Goal: Task Accomplishment & Management: Use online tool/utility

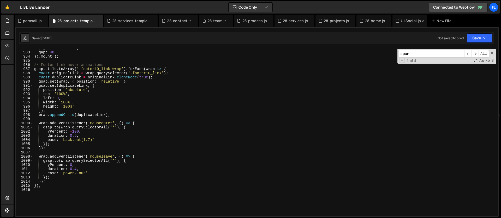
scroll to position [4098, 0]
click at [373, 22] on div "28-home.js" at bounding box center [375, 20] width 20 height 5
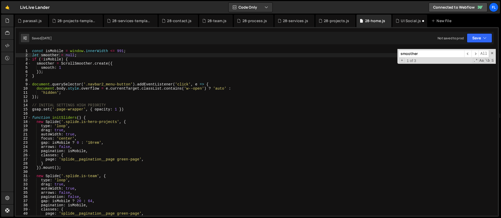
type textarea "}"
click at [45, 77] on div "const isMobile = window . innerWidth <= 991 ; let smoother = null ; if ( ! isMo…" at bounding box center [263, 136] width 465 height 175
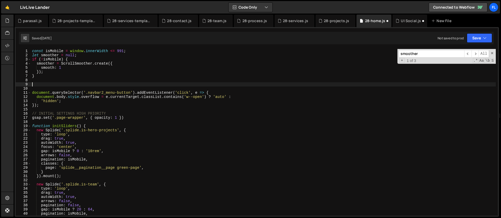
click at [34, 85] on div "const isMobile = window . innerWidth <= 991 ; let smoother = null ; if ( ! isMo…" at bounding box center [263, 136] width 465 height 175
paste textarea "});"
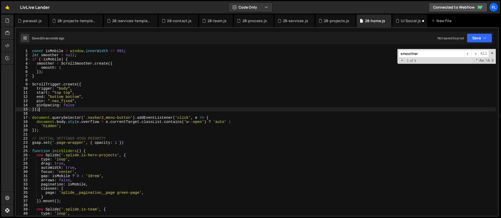
click at [44, 109] on div "const isMobile = window . innerWidth <= 991 ; let smoother = null ; if ( ! isMo…" at bounding box center [263, 136] width 465 height 175
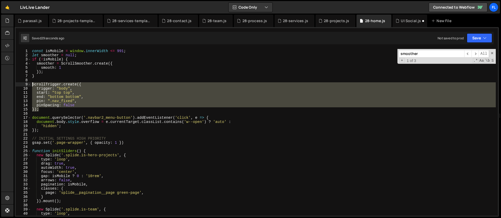
drag, startPoint x: 43, startPoint y: 111, endPoint x: 20, endPoint y: 86, distance: 33.2
click at [20, 86] on div "}); 1 2 3 4 5 6 7 8 9 10 11 12 13 14 15 16 17 18 19 20 21 22 23 24 25 26 27 28 …" at bounding box center [257, 132] width 482 height 167
drag, startPoint x: 51, startPoint y: 109, endPoint x: 33, endPoint y: 86, distance: 29.7
click at [33, 86] on div "const isMobile = window . innerWidth <= 991 ; let smoother = null ; if ( ! isMo…" at bounding box center [263, 136] width 465 height 175
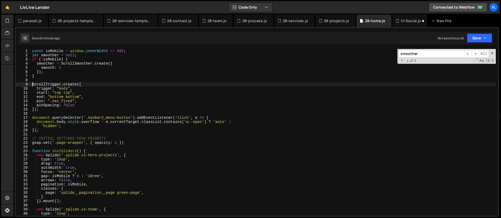
click at [65, 117] on div "const isMobile = window . innerWidth <= 991 ; let smoother = null ; if ( ! isMo…" at bounding box center [263, 136] width 465 height 175
click at [61, 106] on div "const isMobile = window . innerWidth <= 991 ; let smoother = null ; if ( ! isMo…" at bounding box center [263, 136] width 465 height 175
type textarea "pinSpacing: false"
click at [53, 114] on div "const isMobile = window . innerWidth <= 991 ; let smoother = null ; if ( ! isMo…" at bounding box center [263, 136] width 465 height 175
click at [56, 93] on div "const isMobile = window . innerWidth <= 991 ; let smoother = null ; if ( ! isMo…" at bounding box center [263, 136] width 465 height 175
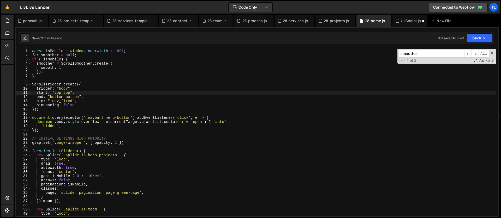
click at [66, 89] on div "const isMobile = window . innerWidth <= 991 ; let smoother = null ; if ( ! isMo…" at bounding box center [263, 136] width 465 height 175
click at [66, 93] on div "const isMobile = window . innerWidth <= 991 ; let smoother = null ; if ( ! isMo…" at bounding box center [263, 136] width 465 height 175
click at [53, 101] on div "const isMobile = window . innerWidth <= 991 ; let smoother = null ; if ( ! isMo…" at bounding box center [263, 136] width 465 height 175
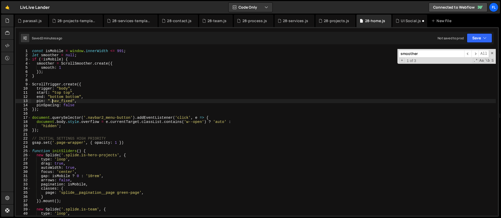
click at [78, 102] on div "const isMobile = window . innerWidth <= 991 ; let smoother = null ; if ( ! isMo…" at bounding box center [263, 136] width 465 height 175
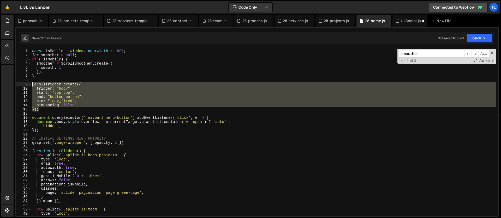
drag, startPoint x: 42, startPoint y: 109, endPoint x: 25, endPoint y: 85, distance: 29.5
click at [25, 85] on div "pin: ".nav_fixed", 1 2 3 4 5 6 7 8 9 10 11 12 13 14 15 16 17 18 19 20 21 22 23 …" at bounding box center [257, 132] width 482 height 167
drag, startPoint x: 53, startPoint y: 109, endPoint x: 26, endPoint y: 82, distance: 37.5
click at [26, 82] on div "// ScrollTrigger.create({ 1 2 3 4 5 6 7 8 9 10 11 12 13 14 15 16 17 18 19 20 21…" at bounding box center [257, 132] width 482 height 167
drag, startPoint x: 41, startPoint y: 111, endPoint x: 14, endPoint y: 85, distance: 38.0
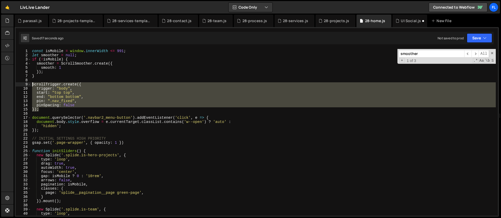
click at [14, 85] on div "Files New File Javascript files 0 28-contact.js 0 0 28-home.js 0 0 28-process.j…" at bounding box center [257, 116] width 487 height 203
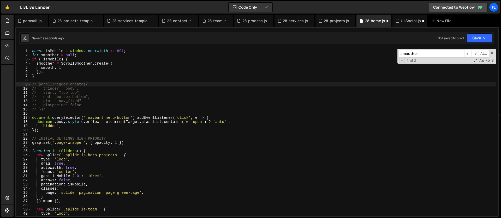
type textarea "// ScrollTrigger.create({"
click at [125, 80] on div "const isMobile = window . innerWidth <= 991 ; let smoother = null ; if ( ! isMo…" at bounding box center [263, 136] width 465 height 175
click at [117, 68] on div "const isMobile = window . innerWidth <= 991 ; let smoother = null ; if ( ! isMo…" at bounding box center [263, 136] width 465 height 175
click at [112, 55] on div "const isMobile = window . innerWidth <= 991 ; let smoother = null ; if ( ! isMo…" at bounding box center [263, 136] width 465 height 175
click at [145, 53] on div "const isMobile = window . innerWidth <= 991 ; let smoother = null ; if ( ! isMo…" at bounding box center [263, 136] width 465 height 175
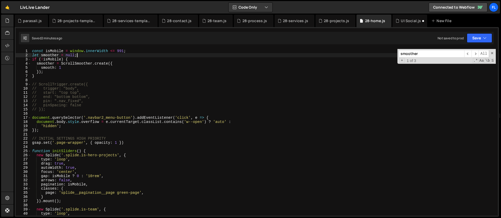
click at [120, 56] on div "const isMobile = window . innerWidth <= 991 ; let smoother = null ; if ( ! isMo…" at bounding box center [263, 136] width 465 height 175
click at [65, 67] on div "const isMobile = window . innerWidth <= 991 ; let smoother = null ; if ( ! isMo…" at bounding box center [263, 136] width 465 height 175
click at [51, 94] on div "const isMobile = window . innerWidth <= 991 ; let smoother = null ; if ( ! isMo…" at bounding box center [263, 136] width 465 height 175
click at [95, 86] on div "const isMobile = window . innerWidth <= 991 ; let smoother = null ; if ( ! isMo…" at bounding box center [263, 136] width 465 height 175
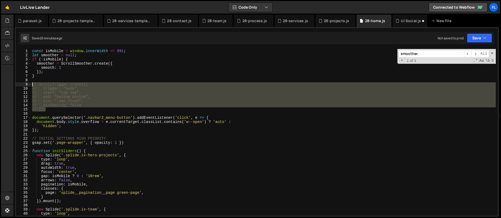
drag, startPoint x: 48, startPoint y: 110, endPoint x: 26, endPoint y: 83, distance: 34.9
click at [26, 83] on div "// ScrollTrigger.create({ 1 2 3 4 5 6 7 8 9 10 11 12 13 14 15 16 17 18 19 20 21…" at bounding box center [257, 132] width 482 height 167
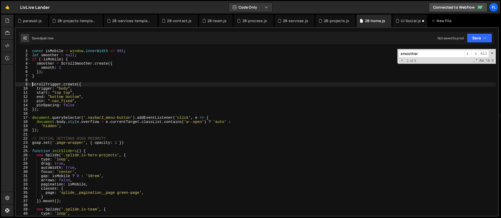
click at [83, 105] on div "const isMobile = window . innerWidth <= 991 ; let smoother = null ; if ( ! isMo…" at bounding box center [263, 136] width 465 height 175
type textarea "pinSpacing: false,"
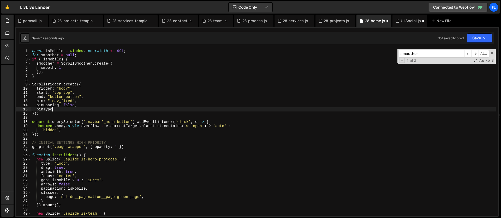
scroll to position [0, 1]
type textarea "pinType:"
click at [76, 112] on div "const isMobile = window . innerWidth <= 991 ; let smoother = null ; if ( ! isMo…" at bounding box center [263, 136] width 465 height 175
type textarea "});"
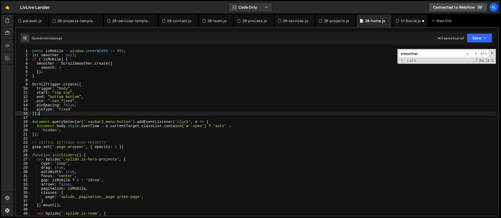
scroll to position [0, 0]
click at [41, 114] on div "const isMobile = window . innerWidth <= 991 ; let smoother = null ; if ( ! isMo…" at bounding box center [263, 136] width 465 height 175
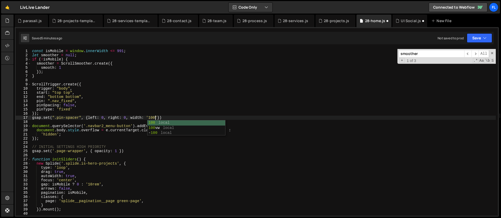
scroll to position [0, 9]
click at [78, 97] on div "const isMobile = window . innerWidth <= 991 ; let smoother = null ; if ( ! isMo…" at bounding box center [263, 136] width 465 height 175
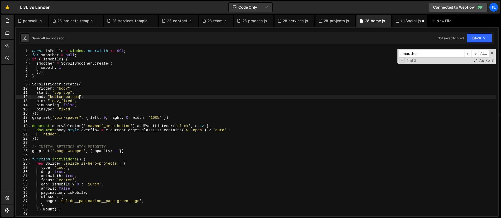
scroll to position [0, 3]
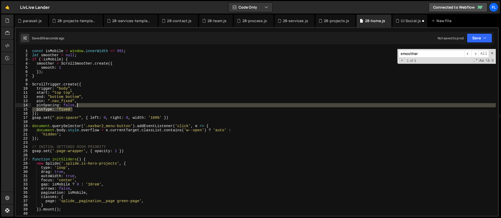
drag, startPoint x: 76, startPoint y: 109, endPoint x: 80, endPoint y: 106, distance: 4.9
click at [80, 106] on div "const isMobile = window . innerWidth <= 991 ; let smoother = null ; if ( ! isMo…" at bounding box center [263, 136] width 465 height 175
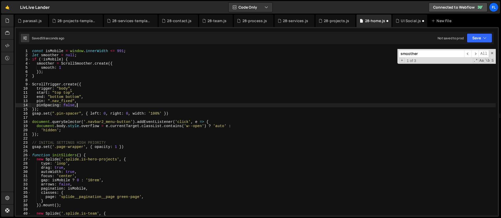
scroll to position [0, 3]
click at [130, 113] on div "const isMobile = window . innerWidth <= 991 ; let smoother = null ; if ( ! isMo…" at bounding box center [263, 136] width 465 height 175
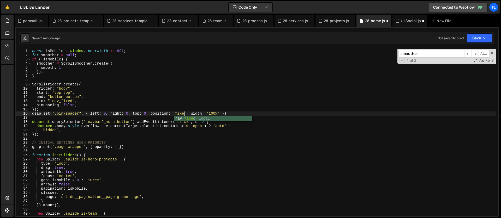
scroll to position [0, 11]
click at [173, 127] on div "const isMobile = window . innerWidth <= 991 ; let smoother = null ; if ( ! isMo…" at bounding box center [263, 136] width 465 height 175
click at [125, 125] on div "const isMobile = window . innerWidth <= 991 ; let smoother = null ; if ( ! isMo…" at bounding box center [263, 136] width 465 height 175
click at [232, 110] on div "const isMobile = window . innerWidth <= 991 ; let smoother = null ; if ( ! isMo…" at bounding box center [263, 136] width 465 height 175
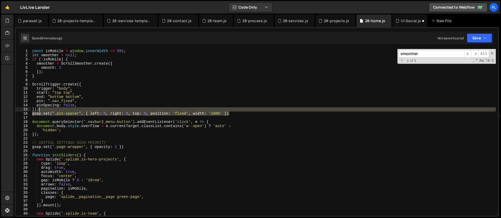
drag, startPoint x: 234, startPoint y: 113, endPoint x: 234, endPoint y: 111, distance: 2.7
click at [234, 111] on div "const isMobile = window . innerWidth <= 991 ; let smoother = null ; if ( ! isMo…" at bounding box center [263, 136] width 465 height 175
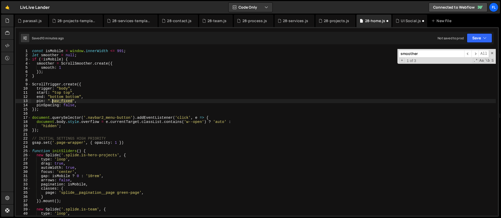
drag, startPoint x: 73, startPoint y: 101, endPoint x: 52, endPoint y: 101, distance: 20.4
click at [52, 101] on div "const isMobile = window . innerWidth <= 991 ; let smoother = null ; if ( ! isMo…" at bounding box center [263, 136] width 465 height 175
paste textarea "bar2_component"
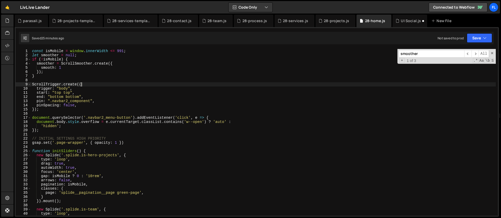
click at [86, 85] on div "const isMobile = window . innerWidth <= 991 ; let smoother = null ; if ( ! isMo…" at bounding box center [263, 136] width 465 height 175
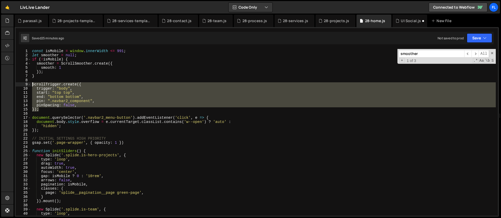
drag, startPoint x: 46, startPoint y: 109, endPoint x: 16, endPoint y: 85, distance: 38.8
click at [16, 85] on div "ScrollTrigger.create({ 1 2 3 4 5 6 7 8 9 10 11 12 13 14 15 16 17 18 19 20 21 22…" at bounding box center [257, 132] width 482 height 167
click at [49, 108] on div "const isMobile = window . innerWidth <= 991 ; let smoother = null ; if ( ! isMo…" at bounding box center [263, 132] width 465 height 167
type textarea "});"
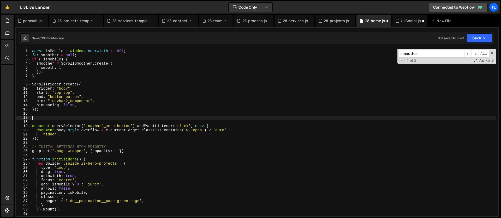
scroll to position [0, 0]
paste textarea "});"
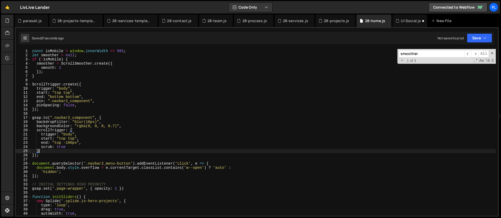
click at [64, 152] on div "const isMobile = window . innerWidth <= 991 ; let smoother = null ; if ( ! isMo…" at bounding box center [263, 136] width 465 height 175
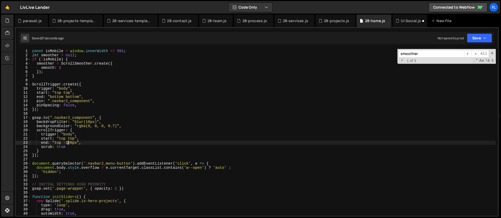
click at [68, 143] on div "const isMobile = window . innerWidth <= 991 ; let smoother = null ; if ( ! isMo…" at bounding box center [263, 136] width 465 height 175
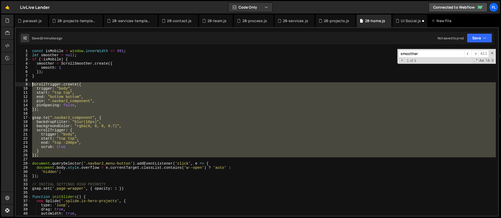
drag, startPoint x: 45, startPoint y: 158, endPoint x: 15, endPoint y: 84, distance: 79.5
click at [15, 84] on div "ease: 'power4.out' 224 225 226 227 228 229 230 231 232 233 234 235 236 237 238 …" at bounding box center [257, 122] width 484 height 190
type textarea "ScrollTrigger.create({ trigger: "body","
click at [328, 19] on div "28-projects.js" at bounding box center [336, 20] width 25 height 5
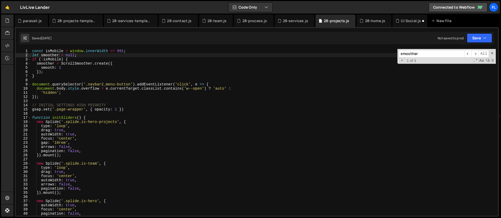
click at [36, 80] on div "const isMobile = window . innerWidth <= 991 ; let smoother = null ; if ( ! isMo…" at bounding box center [263, 136] width 465 height 175
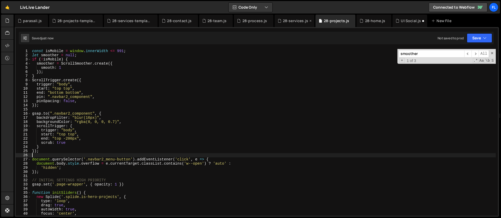
click at [286, 17] on div "28-services.js" at bounding box center [294, 21] width 40 height 13
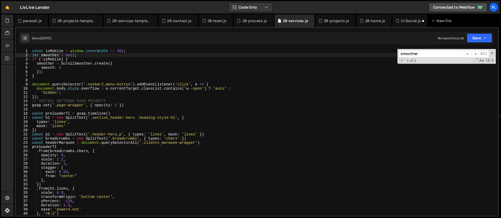
click at [36, 79] on div "const isMobile = window . innerWidth <= 991 ; let smoother = null ; if ( ! isMo…" at bounding box center [263, 136] width 465 height 175
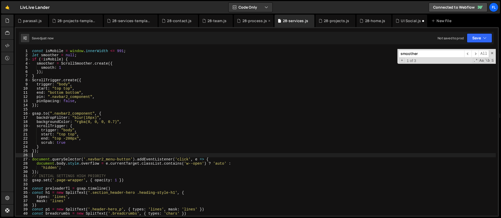
click at [251, 22] on div "28-process.js" at bounding box center [254, 20] width 25 height 5
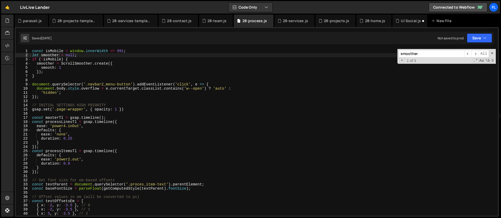
click at [41, 80] on div "const isMobile = window . innerWidth <= 991 ; let smoother = null ; if ( ! isMo…" at bounding box center [263, 136] width 465 height 175
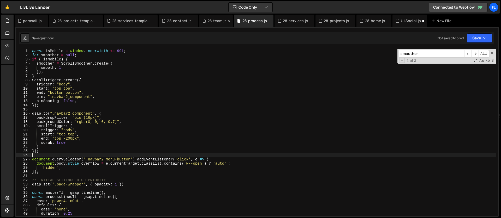
click at [210, 22] on div "28-team.js" at bounding box center [216, 20] width 19 height 5
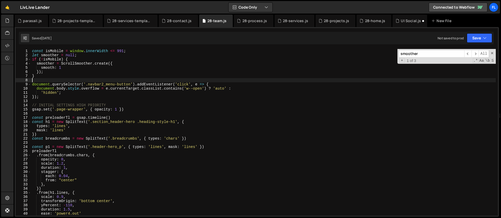
click at [41, 81] on div "const isMobile = window . innerWidth <= 991 ; let smoother = null ; if ( ! isMo…" at bounding box center [263, 136] width 465 height 175
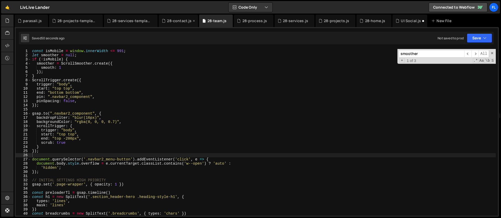
click at [169, 22] on div "28-contact.js" at bounding box center [179, 20] width 25 height 5
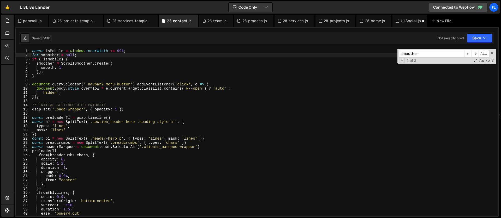
click at [46, 81] on div "const isMobile = window . innerWidth <= 991 ; let smoother = null ; if ( ! isMo…" at bounding box center [263, 136] width 465 height 175
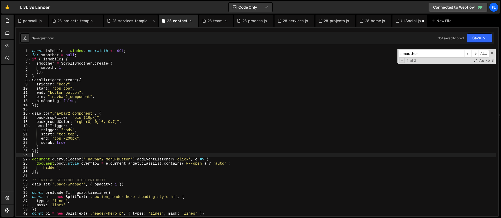
click at [121, 21] on div "28-services-template.js" at bounding box center [131, 20] width 39 height 5
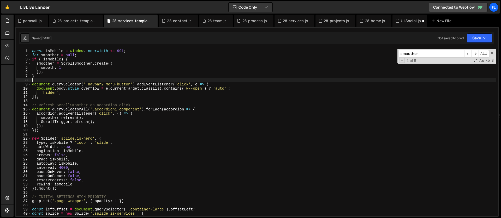
click at [45, 80] on div "const isMobile = window . innerWidth <= 991 ; let smoother = null ; if ( ! isMo…" at bounding box center [263, 136] width 465 height 175
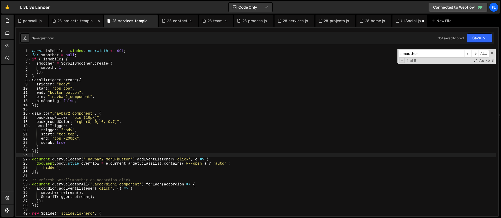
click at [71, 22] on div "28-projects-template.js" at bounding box center [76, 20] width 39 height 5
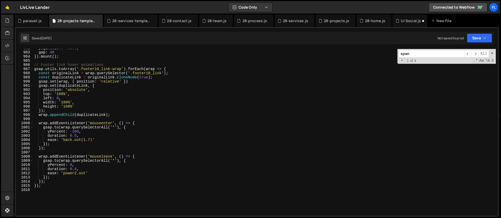
click at [42, 63] on div "pagination : false , gap : 48 }) . mount ( ) ; // Footer link hover animations …" at bounding box center [264, 133] width 463 height 175
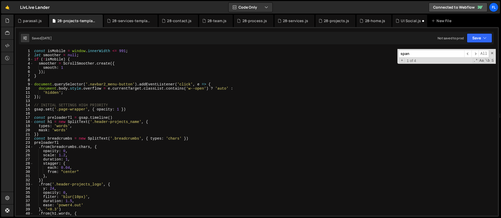
click at [37, 83] on div "const isMobile = window . innerWidth <= 991 ; let smoother = null ; if ( ! isMo…" at bounding box center [264, 136] width 463 height 175
type textarea "document.querySelector('.navbar2_menu-button').addEventListener('click', e => {"
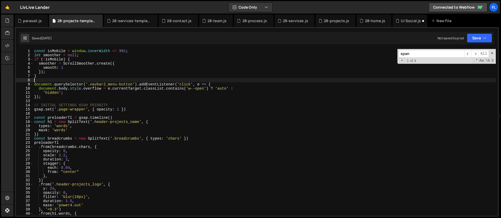
click at [35, 80] on div "const isMobile = window . innerWidth <= 991 ; let smoother = null ; if ( ! isMo…" at bounding box center [264, 136] width 463 height 175
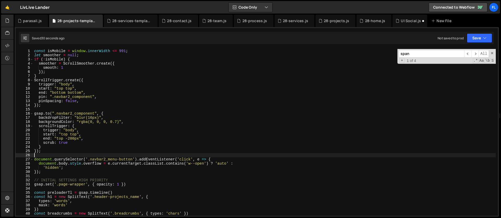
click at [73, 93] on div "const isMobile = window . innerWidth <= 991 ; let smoother = null ; if ( ! isMo…" at bounding box center [264, 136] width 463 height 175
drag, startPoint x: 73, startPoint y: 93, endPoint x: 73, endPoint y: 103, distance: 9.9
click at [73, 93] on div "const isMobile = window . innerWidth <= 991 ; let smoother = null ; if ( ! isMo…" at bounding box center [264, 136] width 463 height 175
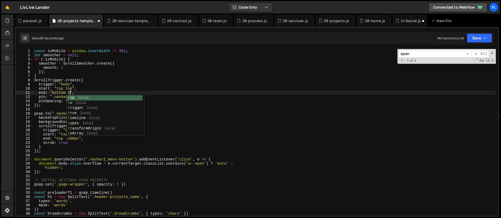
scroll to position [0, 3]
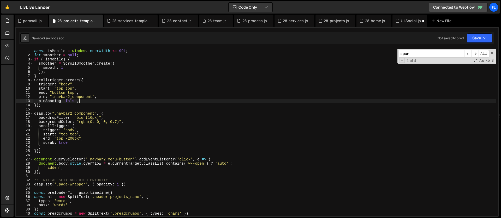
click at [85, 100] on div "const isMobile = window . innerWidth <= 991 ; let smoother = null ; if ( ! isMo…" at bounding box center [264, 136] width 463 height 175
type textarea "pinSpacing: false,"
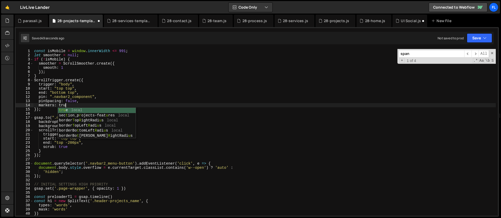
scroll to position [0, 2]
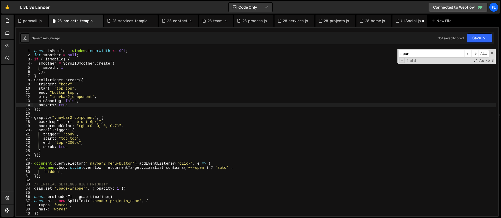
click at [104, 103] on div "const isMobile = window . innerWidth <= 991 ; let smoother = null ; if ( ! isMo…" at bounding box center [264, 136] width 463 height 175
click at [91, 91] on div "const isMobile = window . innerWidth <= 991 ; let smoother = null ; if ( ! isMo…" at bounding box center [264, 136] width 463 height 175
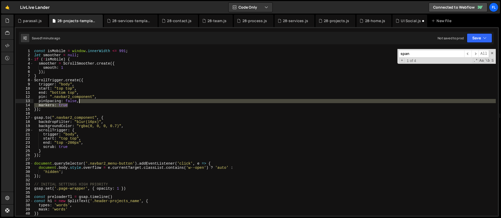
drag, startPoint x: 69, startPoint y: 105, endPoint x: 87, endPoint y: 102, distance: 18.0
click at [87, 102] on div "const isMobile = window . innerWidth <= 991 ; let smoother = null ; if ( ! isMo…" at bounding box center [264, 136] width 463 height 175
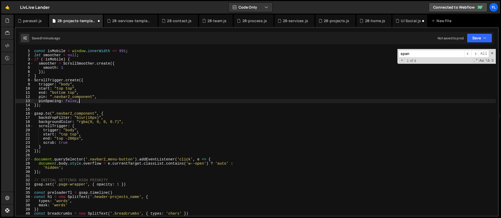
click at [79, 89] on div "const isMobile = window . innerWidth <= 991 ; let smoother = null ; if ( ! isMo…" at bounding box center [264, 136] width 463 height 175
type textarea "start: "top top","
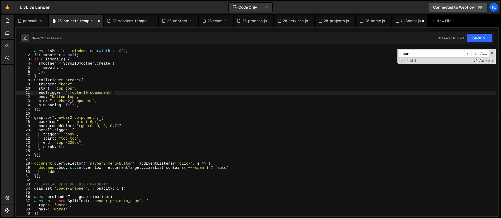
scroll to position [0, 5]
click at [95, 124] on div "const isMobile = window . innerWidth <= 991 ; let smoother = null ; if ( ! isMo…" at bounding box center [264, 136] width 463 height 175
type textarea "backgroundColor: "rgba(0, 0, 0, 0.7)","
click at [145, 115] on div "const isMobile = window . innerWidth <= 991 ; let smoother = null ; if ( ! isMo…" at bounding box center [264, 136] width 463 height 175
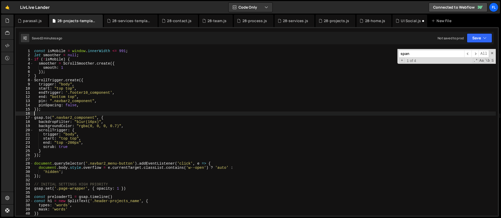
click at [40, 111] on div "const isMobile = window . innerWidth <= 991 ; let smoother = null ; if ( ! isMo…" at bounding box center [264, 136] width 463 height 175
type textarea "});"
click at [59, 110] on div "const isMobile = window . innerWidth <= 991 ; let smoother = null ; if ( ! isMo…" at bounding box center [264, 136] width 463 height 175
click at [50, 113] on div "const isMobile = window . innerWidth <= 991 ; let smoother = null ; if ( ! isMo…" at bounding box center [264, 136] width 463 height 175
click at [115, 124] on div "const isMobile = window . innerWidth <= 991 ; let smoother = null ; if ( ! isMo…" at bounding box center [264, 136] width 463 height 175
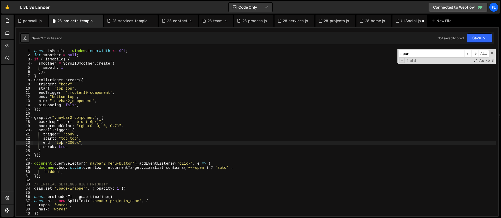
click at [60, 141] on div "const isMobile = window . innerWidth <= 991 ; let smoother = null ; if ( ! isMo…" at bounding box center [264, 136] width 463 height 175
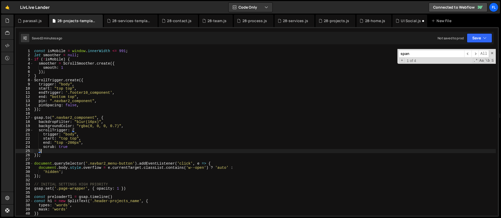
click at [56, 150] on div "const isMobile = window . innerWidth <= 991 ; let smoother = null ; if ( ! isMo…" at bounding box center [264, 136] width 463 height 175
type textarea "}"
click at [119, 113] on div "const isMobile = window . innerWidth <= 991 ; let smoother = null ; if ( ! isMo…" at bounding box center [264, 136] width 463 height 175
click at [106, 118] on div "const isMobile = window . innerWidth <= 991 ; let smoother = null ; if ( ! isMo…" at bounding box center [264, 136] width 463 height 175
click at [135, 24] on div "28-services-template.js" at bounding box center [131, 21] width 54 height 13
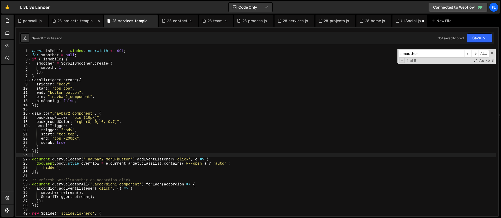
click at [82, 25] on div "28-projects-template.js" at bounding box center [76, 21] width 54 height 13
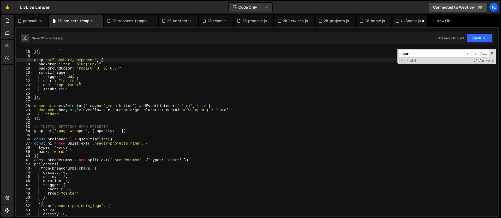
scroll to position [30, 0]
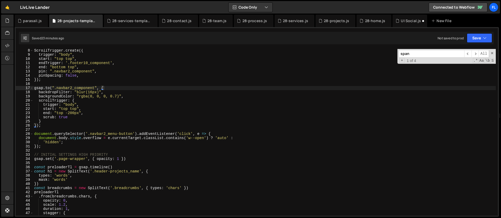
click at [112, 88] on div "ScrollTrigger . create ({ trigger : "body" , start : "top top" , endTrigger : '…" at bounding box center [264, 136] width 463 height 175
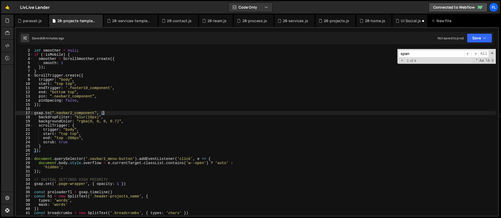
scroll to position [0, 0]
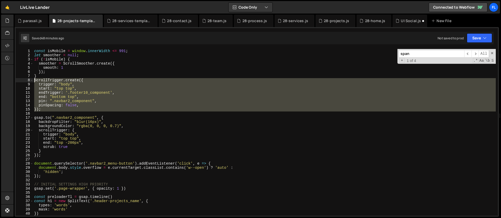
drag, startPoint x: 46, startPoint y: 112, endPoint x: 18, endPoint y: 80, distance: 42.3
click at [18, 80] on div "[DOMAIN_NAME](".navbar2_component", { 1 2 3 4 5 6 7 8 9 10 11 12 13 14 15 16 17…" at bounding box center [257, 132] width 482 height 167
type textarea "ScrollTrigger.create({ trigger: "body","
click at [127, 22] on div "28-services-template.js" at bounding box center [131, 20] width 39 height 5
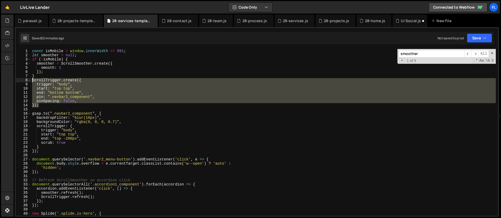
drag, startPoint x: 43, startPoint y: 106, endPoint x: 16, endPoint y: 80, distance: 37.8
click at [16, 80] on div "}); 1 2 3 4 5 6 7 8 9 10 11 12 13 14 15 16 17 18 19 20 21 22 23 24 25 26 27 28 …" at bounding box center [257, 132] width 482 height 167
type textarea "ScrollTrigger.create({ trigger: "body","
paste textarea
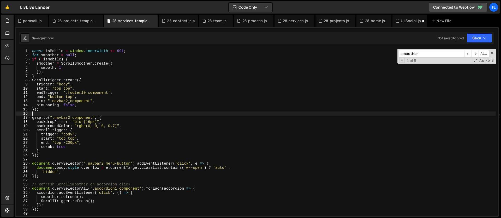
click at [177, 22] on div "28-contact.js" at bounding box center [179, 20] width 25 height 5
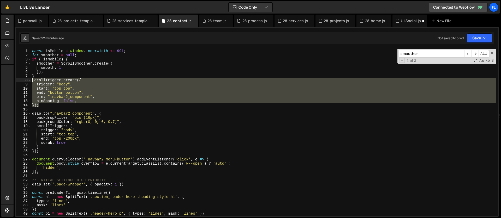
drag, startPoint x: 41, startPoint y: 105, endPoint x: 22, endPoint y: 80, distance: 31.1
click at [22, 80] on div "}); 1 2 3 4 5 6 7 8 9 10 11 12 13 14 15 16 17 18 19 20 21 22 23 24 25 26 27 28 …" at bounding box center [257, 132] width 482 height 167
type textarea "ScrollTrigger.create({ trigger: "body","
paste textarea
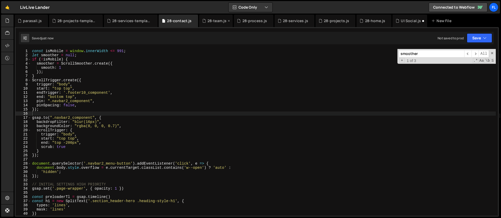
click at [212, 22] on div "28-team.js" at bounding box center [216, 20] width 19 height 5
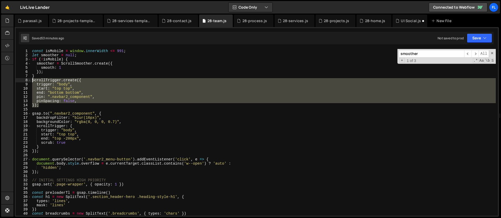
drag, startPoint x: 44, startPoint y: 104, endPoint x: 22, endPoint y: 80, distance: 32.2
click at [22, 80] on div "}); 1 2 3 4 5 6 7 8 9 10 11 12 13 14 15 16 17 18 19 20 21 22 23 24 25 26 27 28 …" at bounding box center [257, 132] width 482 height 167
type textarea "ScrollTrigger.create({ trigger: "body","
paste textarea
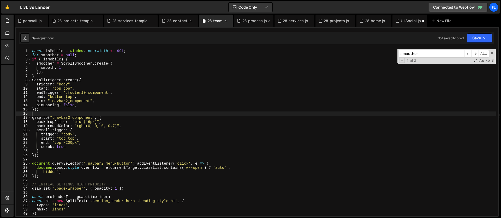
click at [245, 24] on div "28-process.js" at bounding box center [253, 21] width 39 height 13
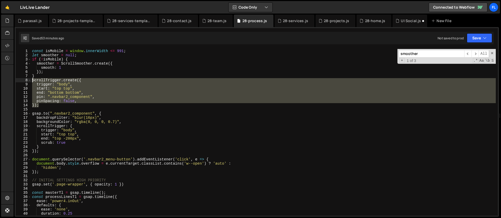
drag, startPoint x: 42, startPoint y: 105, endPoint x: 22, endPoint y: 81, distance: 30.8
click at [22, 81] on div "}); 1 2 3 4 5 6 7 8 9 10 11 12 13 14 15 16 17 18 19 20 21 22 23 24 25 26 27 28 …" at bounding box center [257, 132] width 482 height 167
type textarea "ScrollTrigger.create({ trigger: "body","
paste textarea
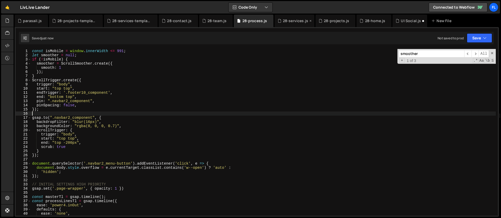
click at [294, 23] on div "28-services.js" at bounding box center [295, 20] width 25 height 5
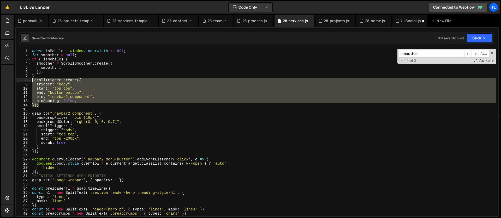
drag, startPoint x: 44, startPoint y: 107, endPoint x: 19, endPoint y: 81, distance: 36.7
click at [19, 81] on div "}); 1 2 3 4 5 6 7 8 9 10 11 12 13 14 15 16 17 18 19 20 21 22 23 24 25 26 27 28 …" at bounding box center [257, 132] width 482 height 167
type textarea "ScrollTrigger.create({ trigger: "body","
paste textarea
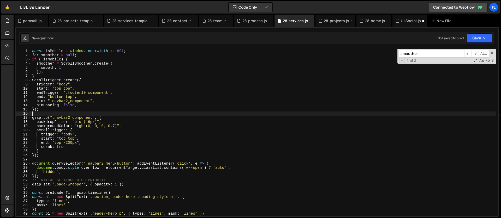
click at [328, 20] on div "28-projects.js" at bounding box center [336, 20] width 25 height 5
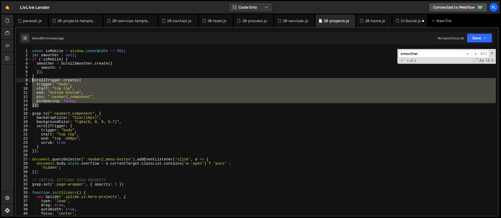
drag, startPoint x: 44, startPoint y: 107, endPoint x: 13, endPoint y: 82, distance: 40.4
click at [13, 82] on div "Hold on a sec... Are you certain you wish to leave this page? Any changes you'v…" at bounding box center [250, 109] width 501 height 218
type textarea "ScrollTrigger.create({ trigger: "body","
paste textarea
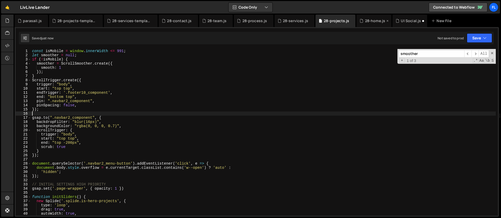
click at [371, 20] on div "28-home.js" at bounding box center [375, 20] width 20 height 5
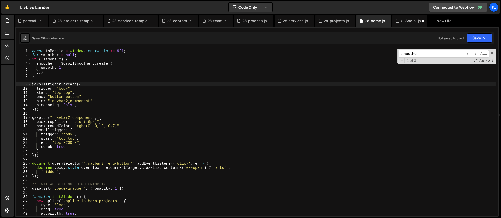
scroll to position [0, 0]
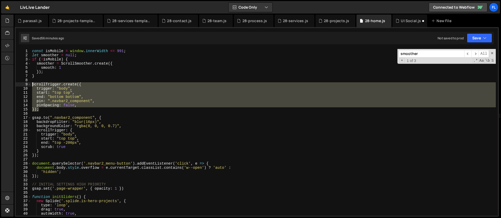
drag, startPoint x: 43, startPoint y: 110, endPoint x: 11, endPoint y: 83, distance: 41.4
click at [11, 83] on div "Hold on a sec... Are you certain you wish to leave this page? Any changes you'v…" at bounding box center [250, 109] width 501 height 218
type textarea "ScrollTrigger.create({ trigger: "body","
paste textarea
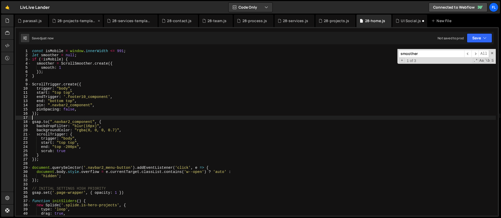
click at [69, 20] on div "28-projects-template.js" at bounding box center [76, 20] width 39 height 5
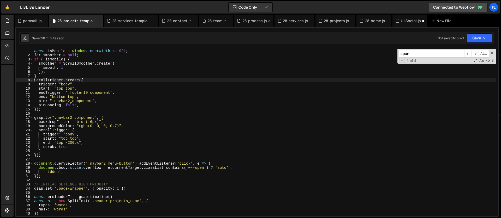
click at [248, 25] on div "28-process.js" at bounding box center [253, 21] width 39 height 13
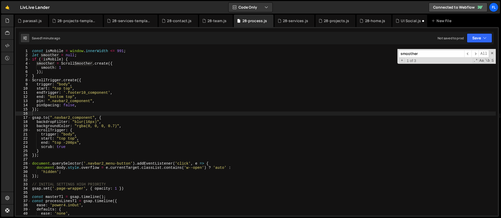
drag, startPoint x: 408, startPoint y: 55, endPoint x: 378, endPoint y: 53, distance: 30.8
click at [378, 53] on div "const isMobile = window . innerWidth <= 991 ; let smoother = null ; if ( ! isMo…" at bounding box center [263, 132] width 465 height 167
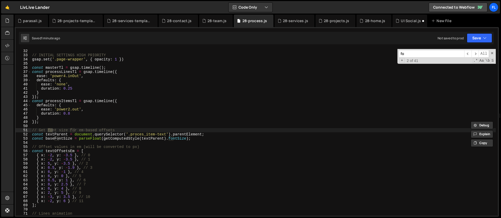
scroll to position [1453, 0]
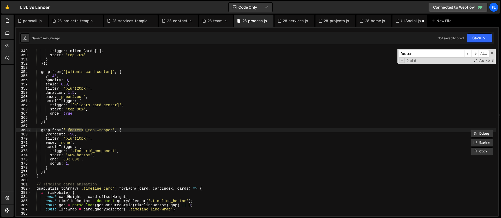
type input "footer"
click at [100, 156] on div "trigger : clientCards [ 1 ] , start : 'top 70%' } }) ; gsap . from ( '[clients-…" at bounding box center [263, 136] width 465 height 175
click at [75, 155] on div "trigger : clientCards [ 1 ] , start : 'top 70%' } }) ; gsap . from ( '[clients-…" at bounding box center [263, 136] width 465 height 175
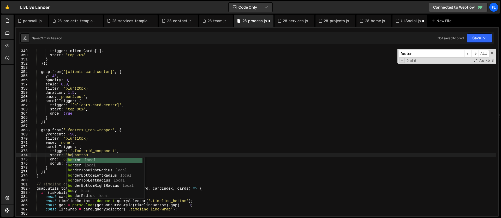
scroll to position [0, 3]
type textarea "start: 'bottom bottom',"
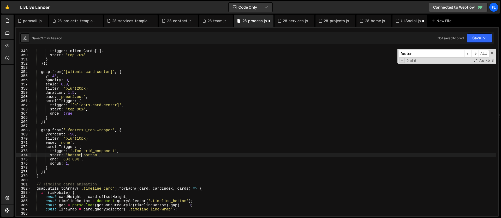
click at [113, 156] on div "trigger : clientCards [ 1 ] , start : 'top 70%' } }) ; gsap . from ( '[clients-…" at bounding box center [263, 136] width 465 height 175
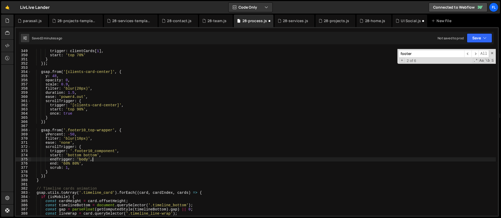
scroll to position [0, 4]
click at [69, 164] on div "trigger : clientCards [ 1 ] , start : 'top 70%' } }) ; gsap . from ( '[clients-…" at bounding box center [263, 136] width 465 height 175
drag, startPoint x: 80, startPoint y: 164, endPoint x: 63, endPoint y: 164, distance: 16.7
click at [63, 164] on div "trigger : clientCards [ 1 ] , start : 'top 70%' } }) ; gsap . from ( '[clients-…" at bounding box center [263, 136] width 465 height 175
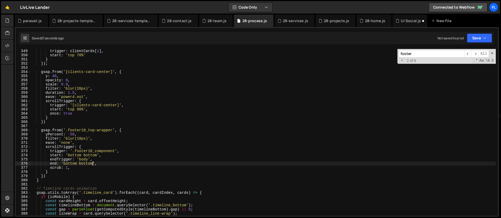
click at [73, 156] on div "trigger : clientCards [ 1 ] , start : 'top 70%' } }) ; gsap . from ( '[clients-…" at bounding box center [263, 136] width 465 height 175
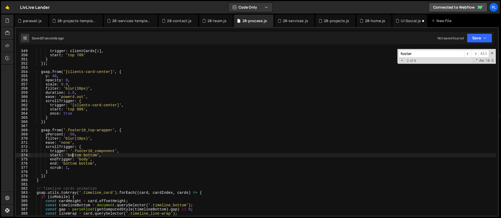
click at [73, 156] on div "trigger : clientCards [ 1 ] , start : 'top 70%' } }) ; gsap . from ( '[clients-…" at bounding box center [263, 136] width 465 height 175
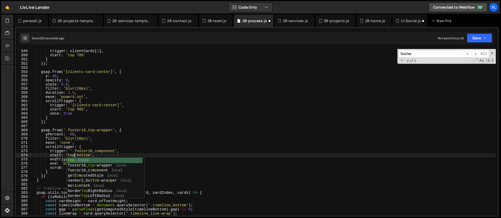
scroll to position [0, 3]
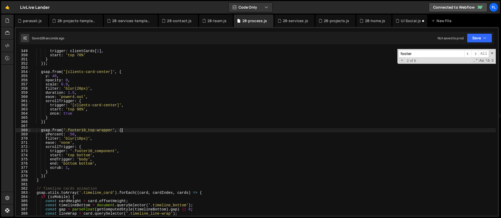
click at [131, 130] on div "trigger : clientCards [ 1 ] , start : 'top 70%' } }) ; gsap . from ( '[clients-…" at bounding box center [263, 136] width 465 height 175
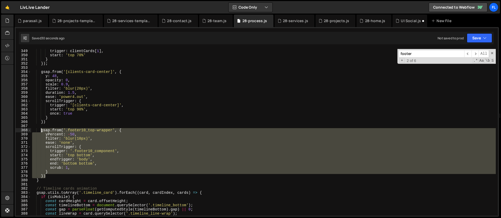
drag, startPoint x: 52, startPoint y: 176, endPoint x: 40, endPoint y: 132, distance: 45.8
click at [40, 132] on div "trigger : clientCards [ 1 ] , start : 'top 70%' } }) ; gsap . from ( '[clients-…" at bounding box center [263, 136] width 465 height 175
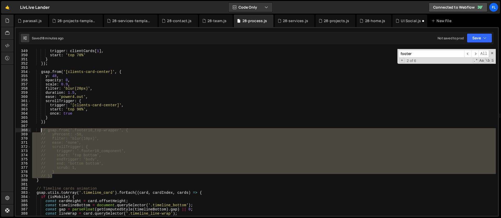
drag, startPoint x: 55, startPoint y: 177, endPoint x: 40, endPoint y: 130, distance: 49.0
click at [40, 130] on div "trigger : clientCards [ 1 ] , start : 'top 70%' } }) ; gsap . from ( '[clients-…" at bounding box center [263, 136] width 465 height 175
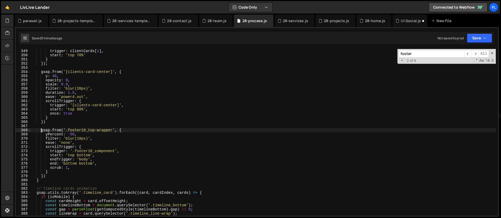
click at [93, 148] on div "trigger : clientCards [ 1 ] , start : 'top 70%' } }) ; gsap . from ( '[clients-…" at bounding box center [263, 136] width 465 height 175
click at [137, 129] on div "trigger : clientCards [ 1 ] , start : 'top 70%' } }) ; gsap . from ( '[clients-…" at bounding box center [263, 136] width 465 height 175
click at [89, 123] on div "trigger : clientCards [ 1 ] , start : 'top 70%' } }) ; gsap . from ( '[clients-…" at bounding box center [263, 136] width 465 height 175
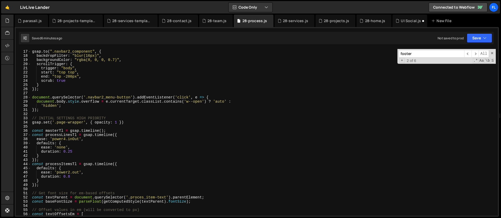
scroll to position [0, 0]
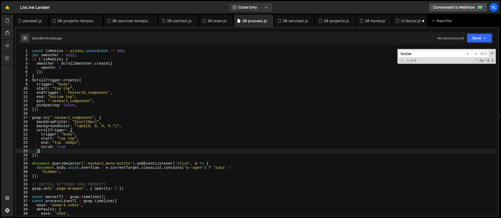
click at [69, 151] on div "const isMobile = window . innerWidth <= 991 ; let smoother = null ; if ( ! isMo…" at bounding box center [263, 136] width 465 height 175
type textarea "}"
click at [174, 24] on div "28-contact.js" at bounding box center [178, 21] width 39 height 13
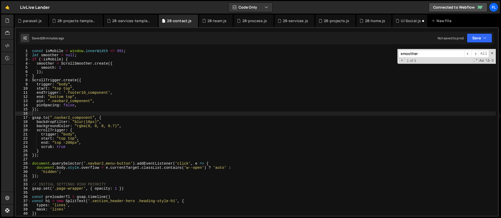
type textarea "pinSpacing: false,"
click at [80, 104] on div "const isMobile = window . innerWidth <= 991 ; let smoother = null ; if ( ! isMo…" at bounding box center [263, 136] width 465 height 175
click at [77, 19] on div "28-projects-template.js" at bounding box center [76, 20] width 39 height 5
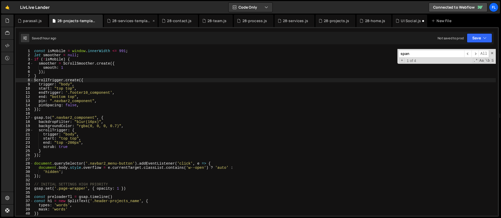
click at [136, 22] on div "28-services-template.js" at bounding box center [131, 20] width 39 height 5
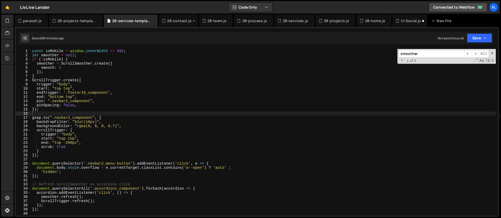
click at [170, 22] on div "28-contact.js" at bounding box center [179, 20] width 25 height 5
